Goal: Task Accomplishment & Management: Use online tool/utility

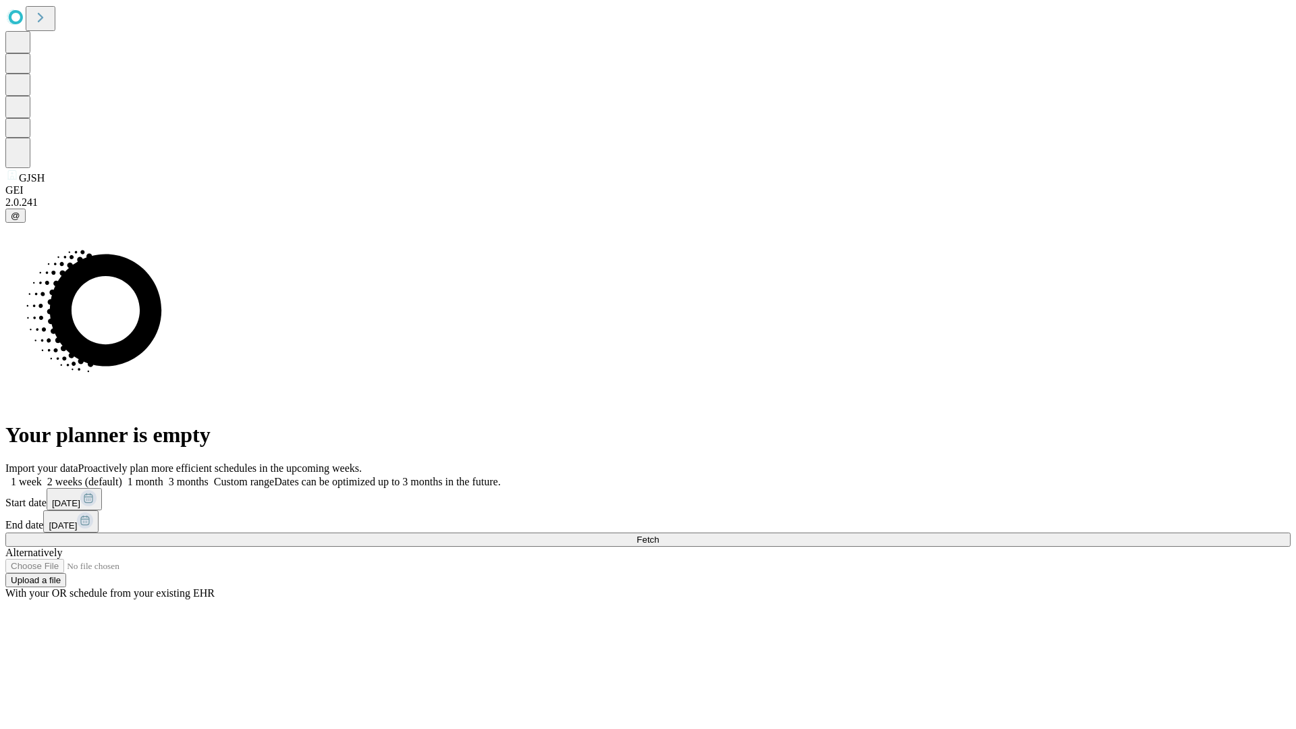
click at [659, 535] on span "Fetch" at bounding box center [647, 540] width 22 height 10
